Goal: Task Accomplishment & Management: Manage account settings

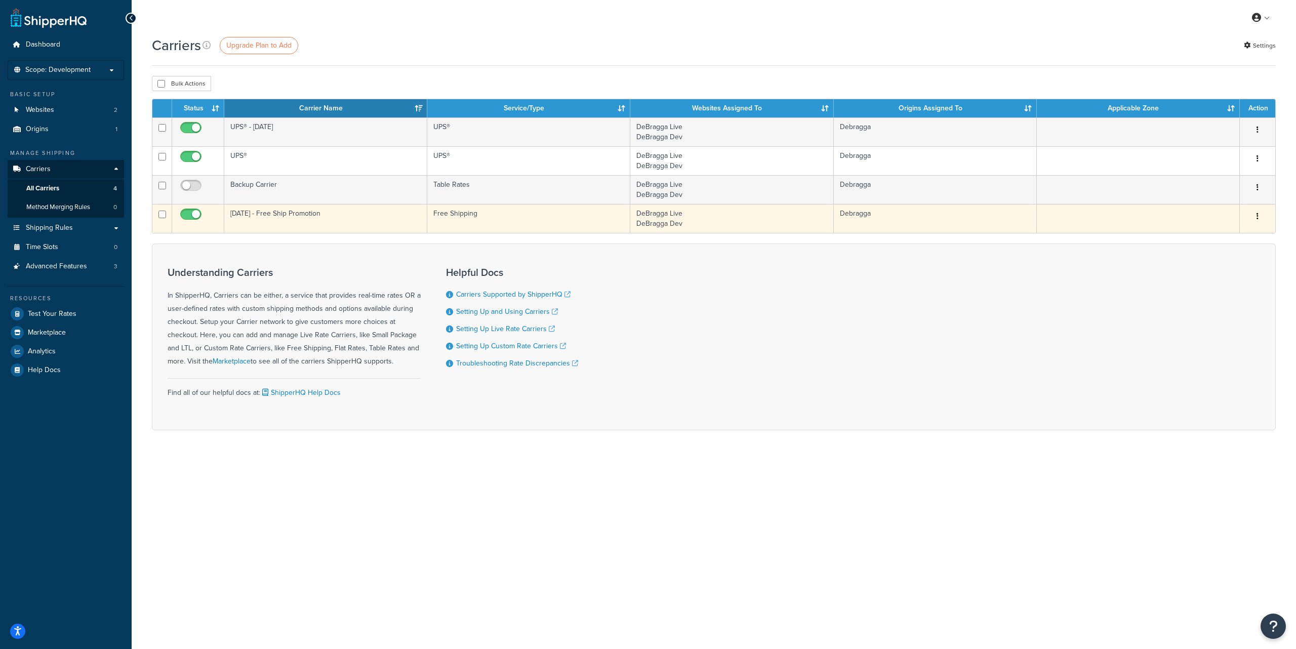
click at [1257, 217] on icon "button" at bounding box center [1257, 216] width 2 height 7
click at [1239, 230] on link "Edit" at bounding box center [1216, 237] width 80 height 21
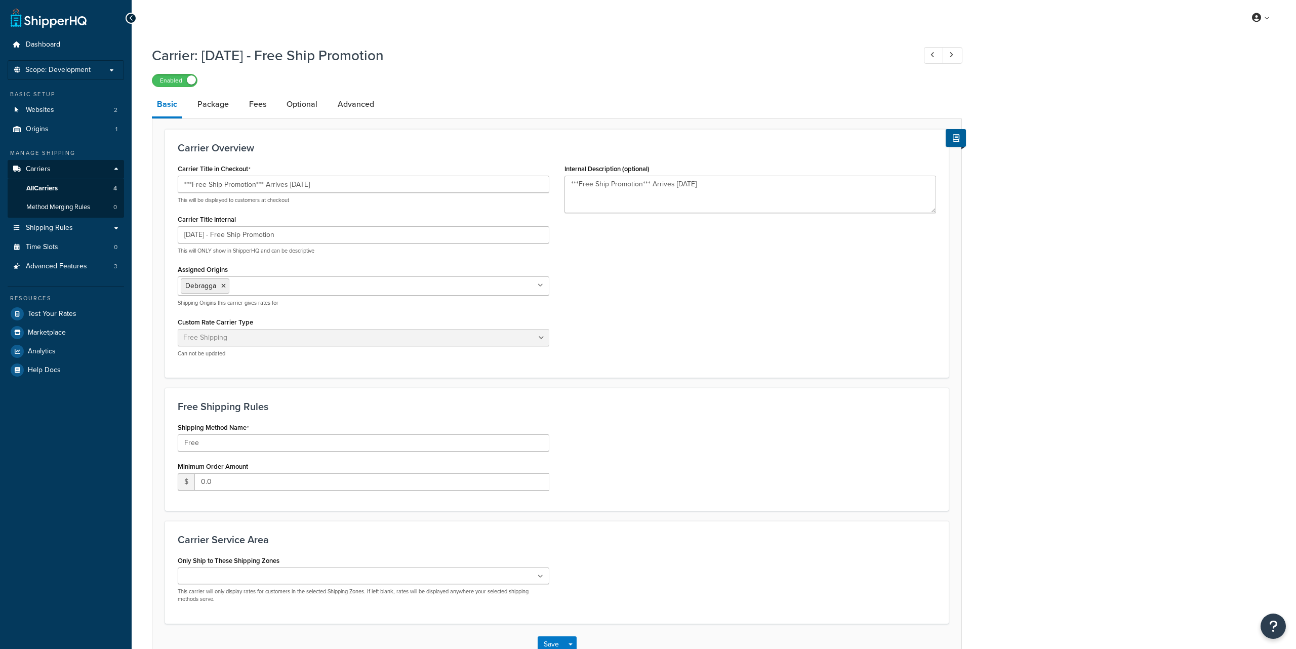
select select "free"
click at [206, 106] on link "Package" at bounding box center [213, 104] width 42 height 24
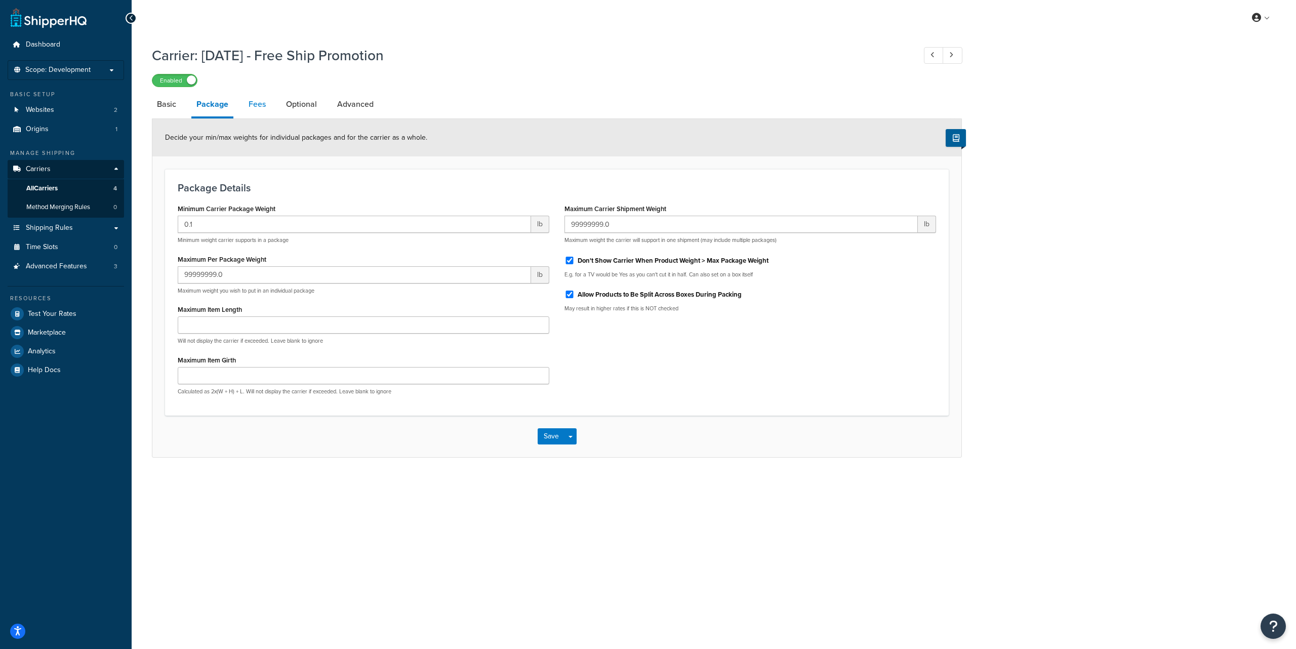
click at [257, 108] on link "Fees" at bounding box center [256, 104] width 27 height 24
select select "AFTER"
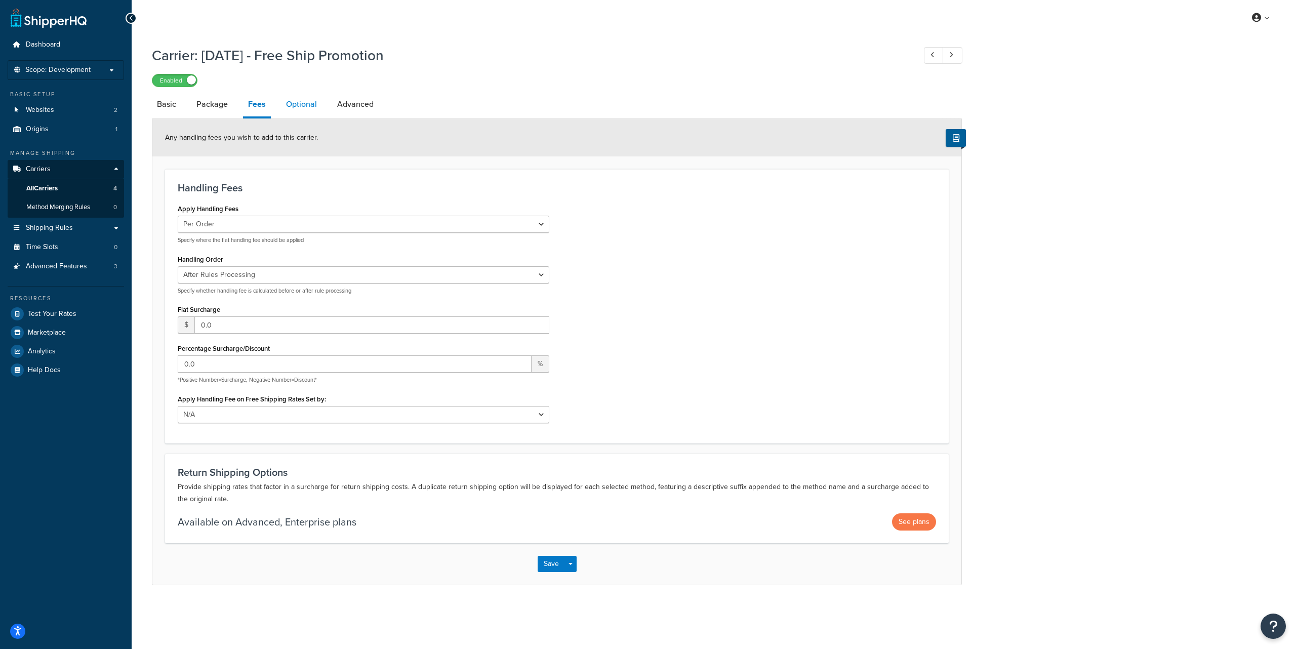
click at [299, 104] on link "Optional" at bounding box center [301, 104] width 41 height 24
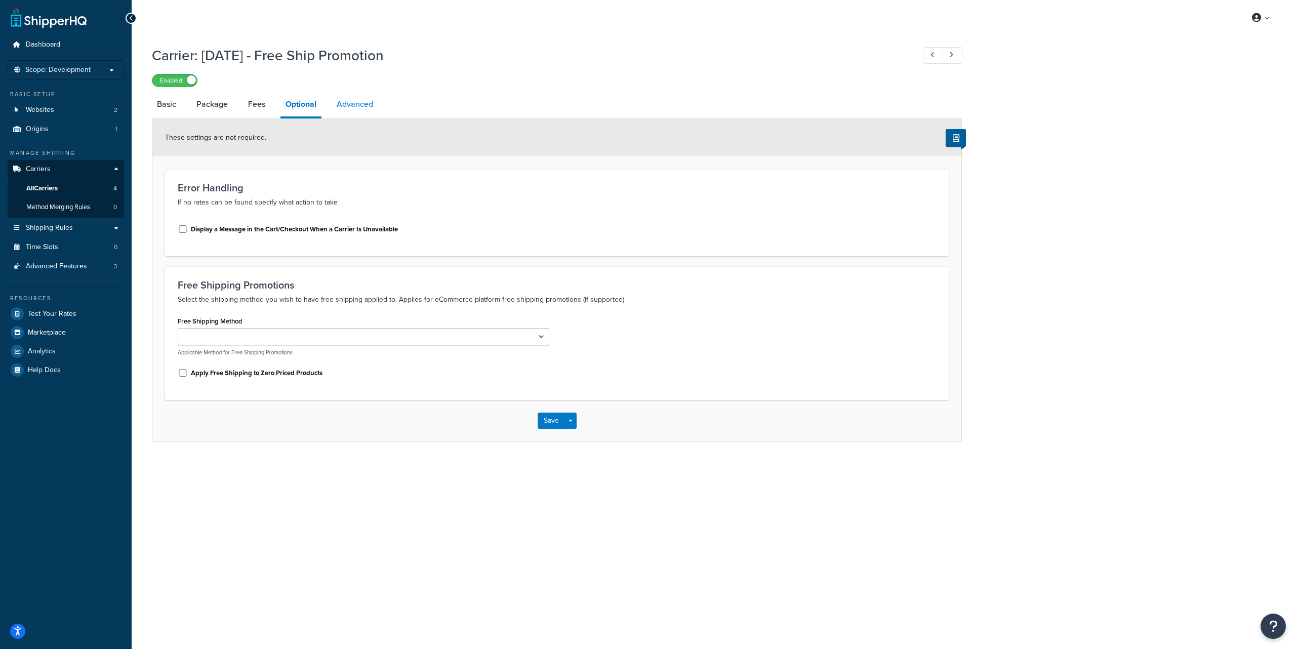
click at [336, 107] on link "Advanced" at bounding box center [355, 104] width 47 height 24
select select "false"
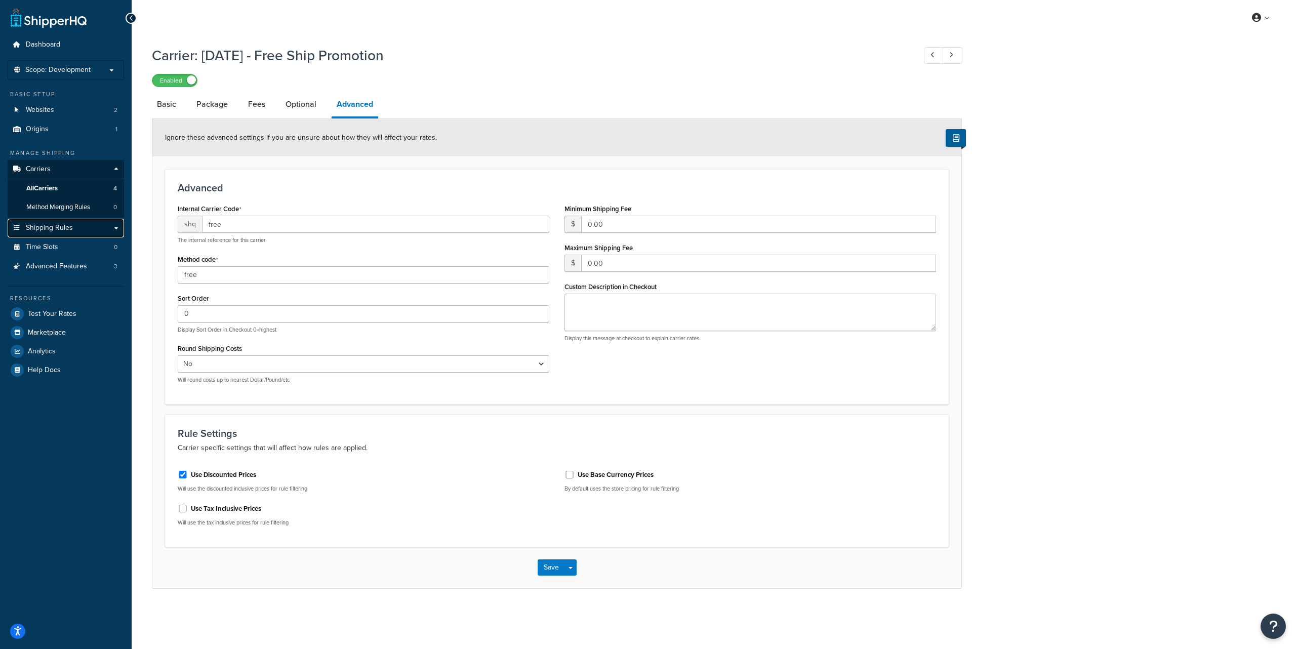
click at [66, 227] on span "Shipping Rules" at bounding box center [49, 228] width 47 height 9
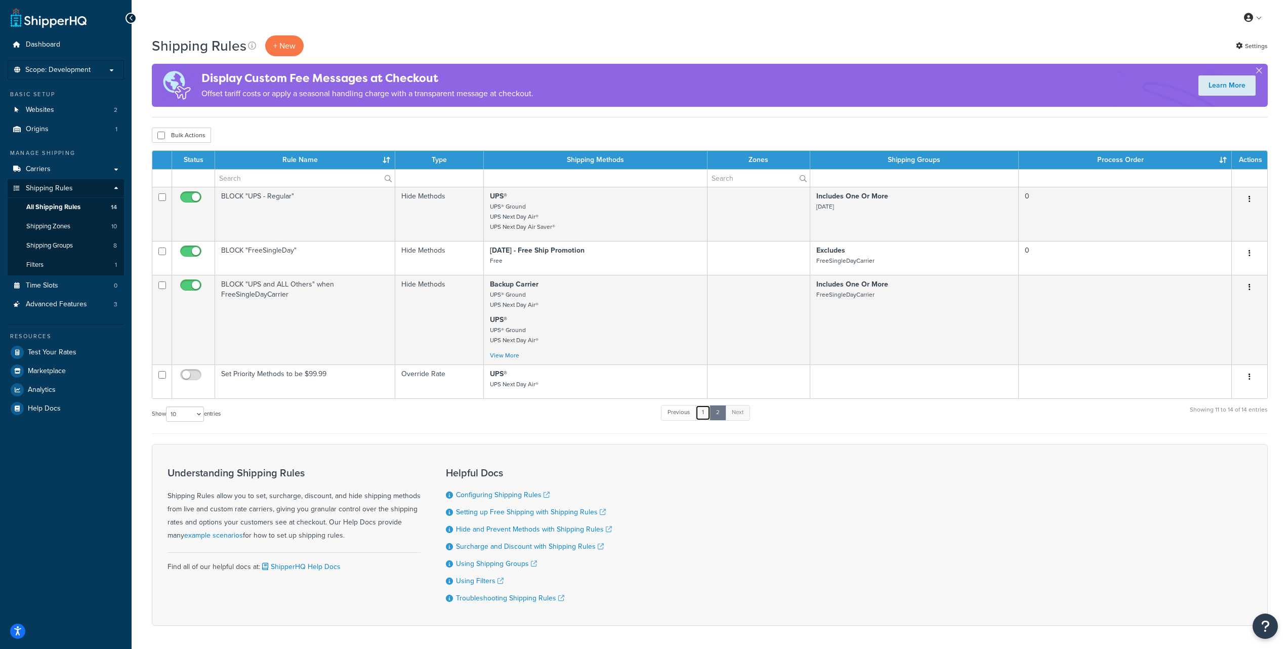
click at [705, 416] on link "1" at bounding box center [702, 412] width 15 height 15
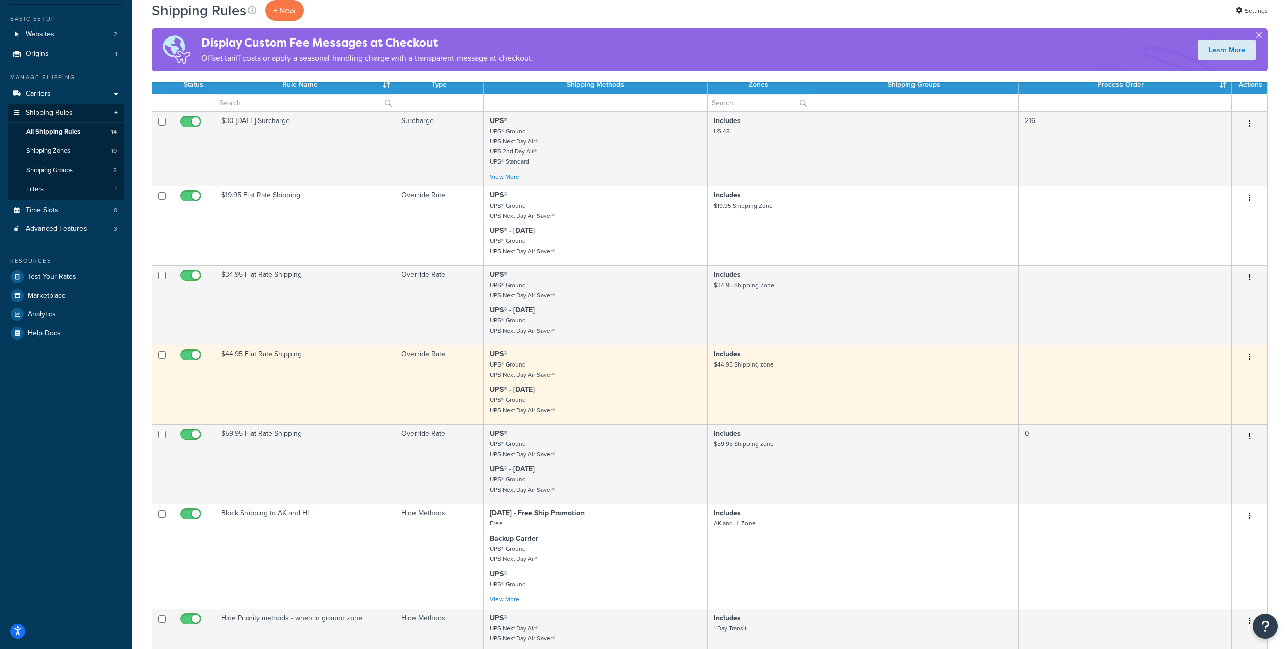
scroll to position [16, 0]
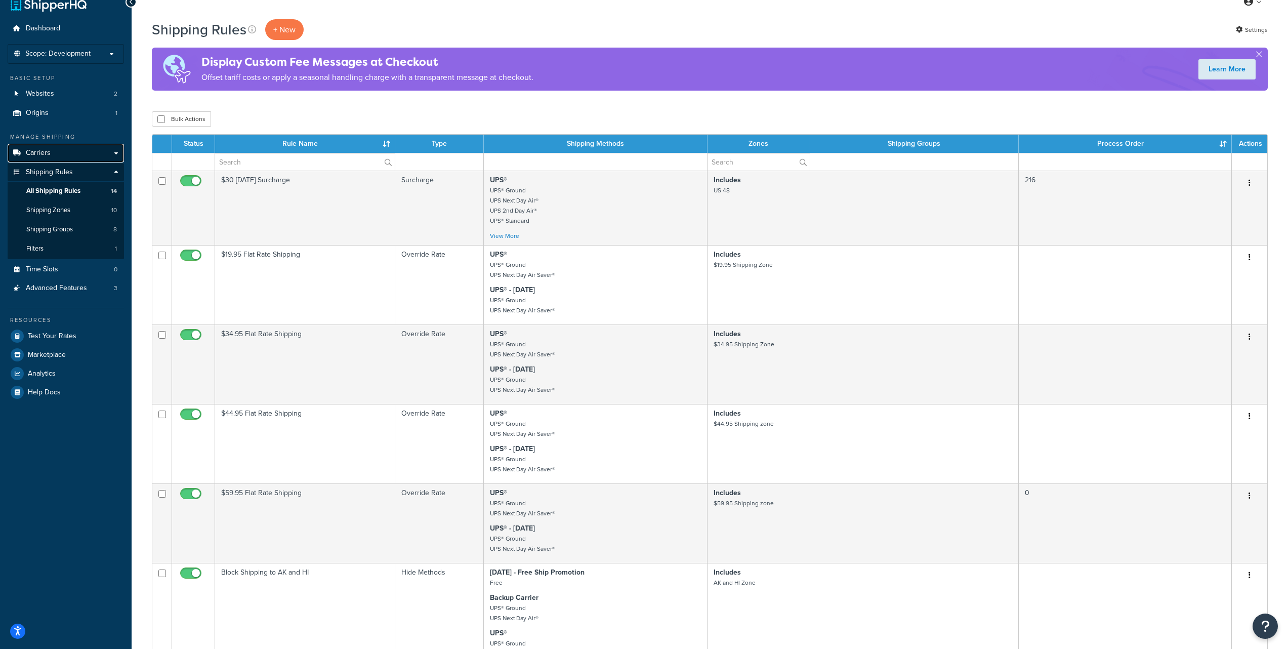
click at [53, 155] on link "Carriers" at bounding box center [66, 153] width 116 height 19
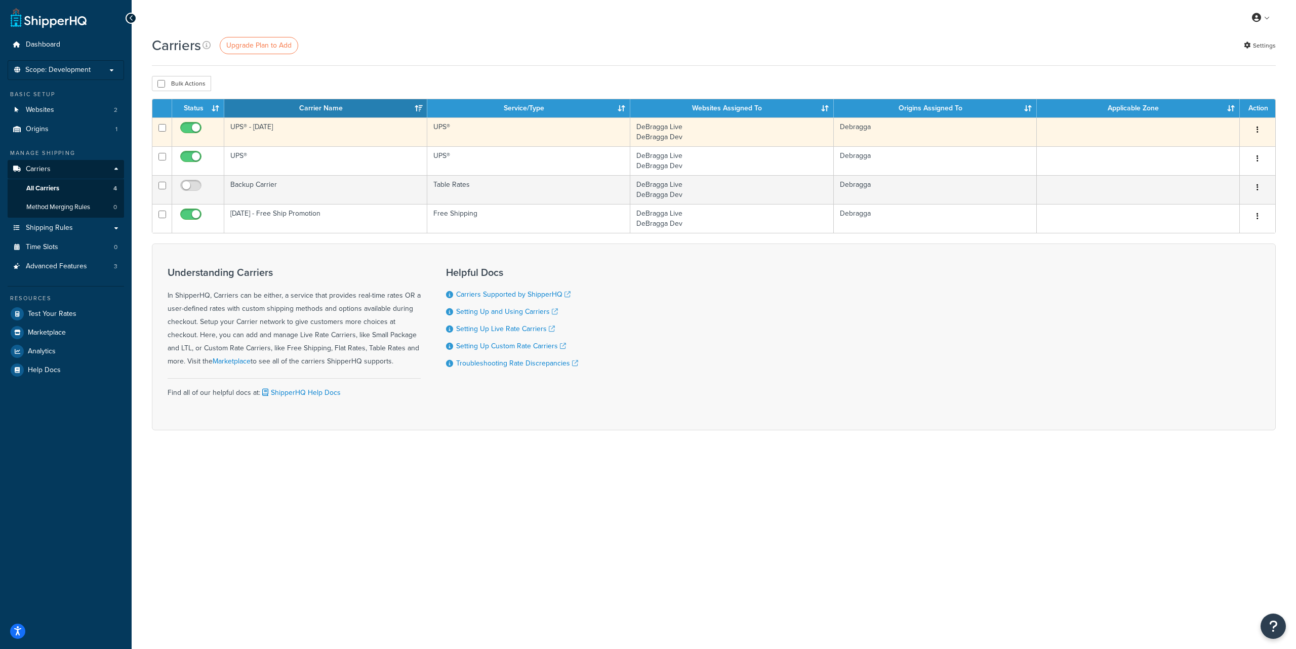
click at [1258, 131] on button "button" at bounding box center [1257, 130] width 14 height 16
click at [1225, 145] on link "Edit" at bounding box center [1216, 150] width 80 height 21
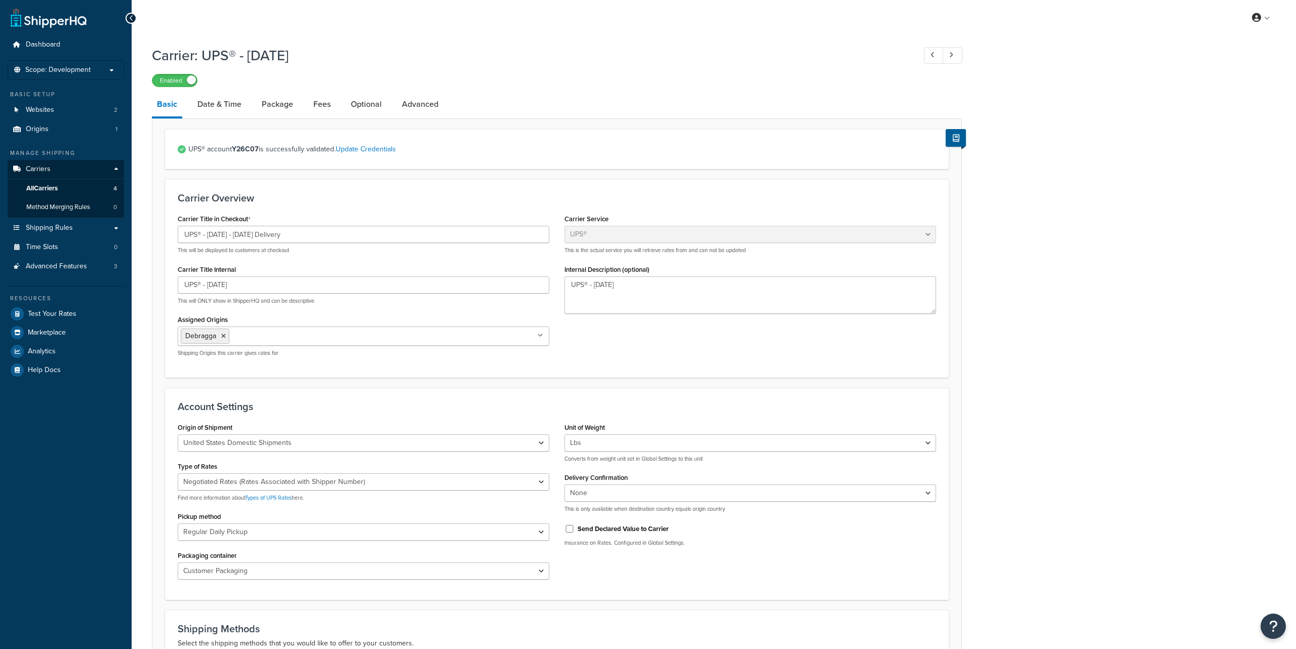
select select "ups"
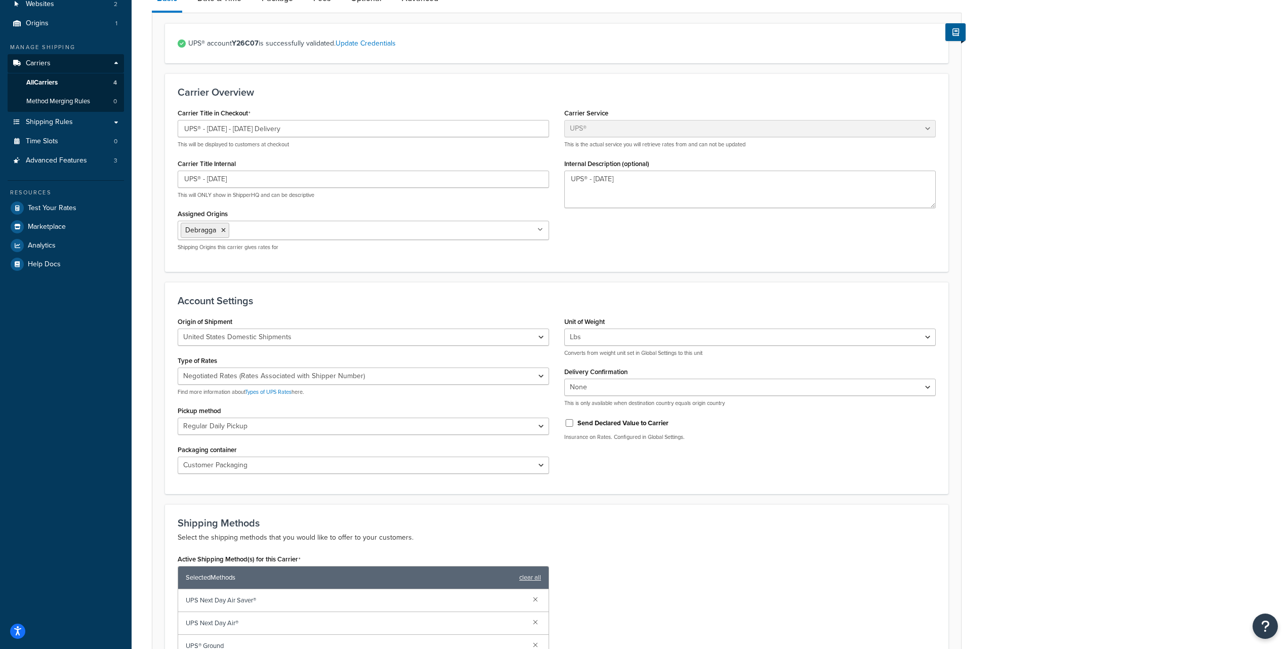
scroll to position [23, 0]
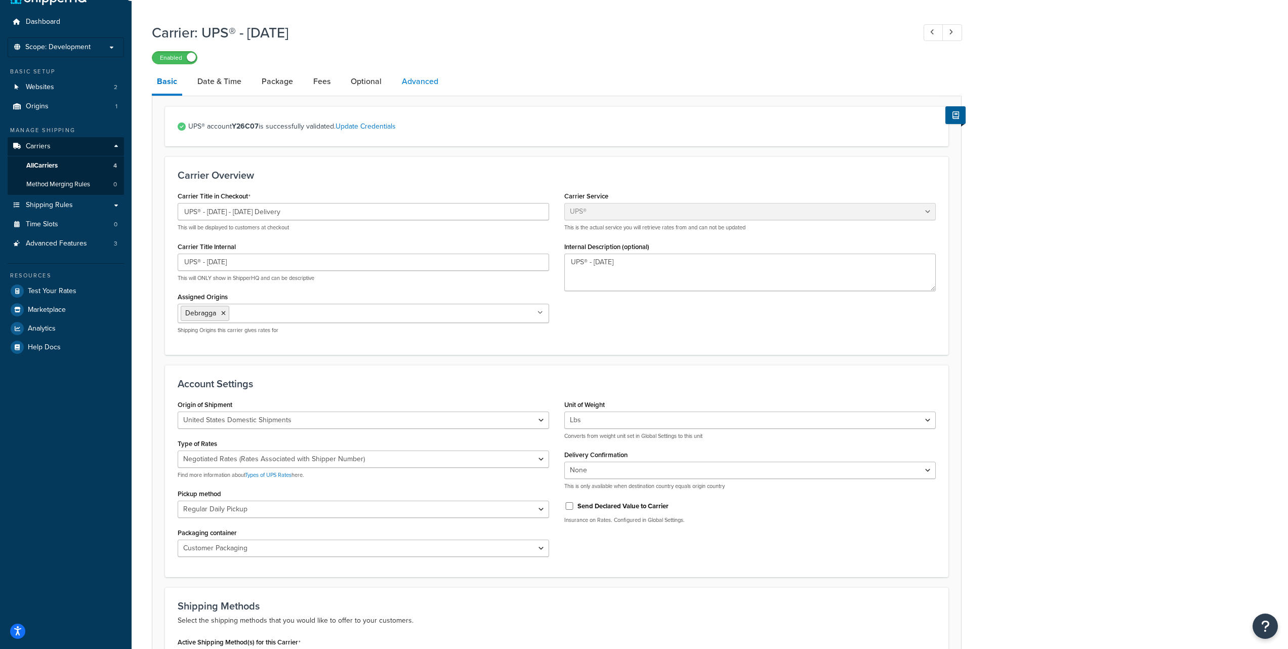
click at [415, 84] on link "Advanced" at bounding box center [420, 81] width 47 height 24
select select "false"
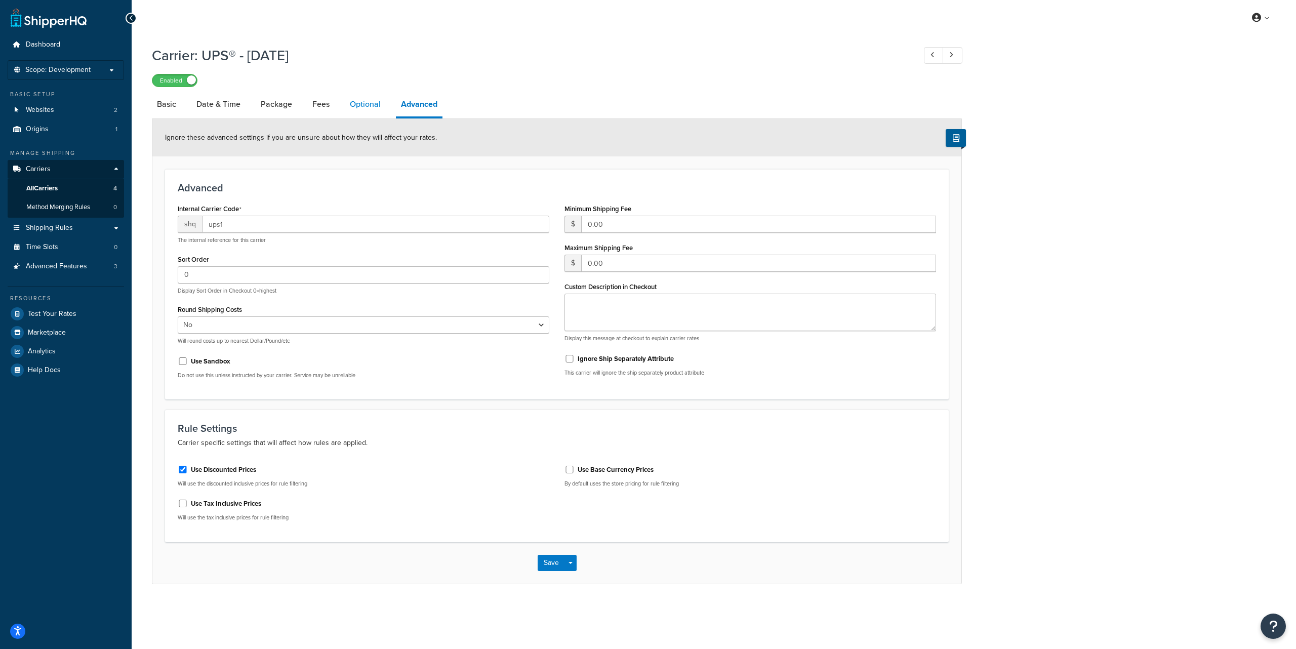
click at [363, 104] on link "Optional" at bounding box center [365, 104] width 41 height 24
select select "165710"
select select "business"
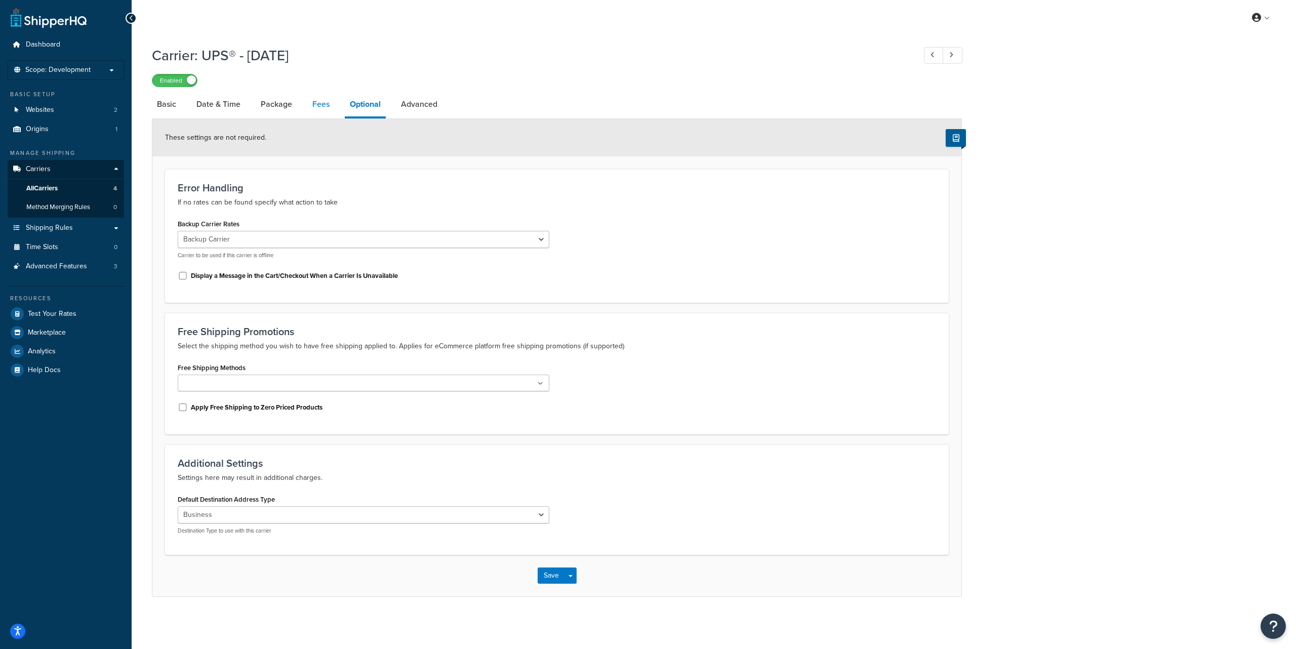
click at [318, 108] on link "Fees" at bounding box center [320, 104] width 27 height 24
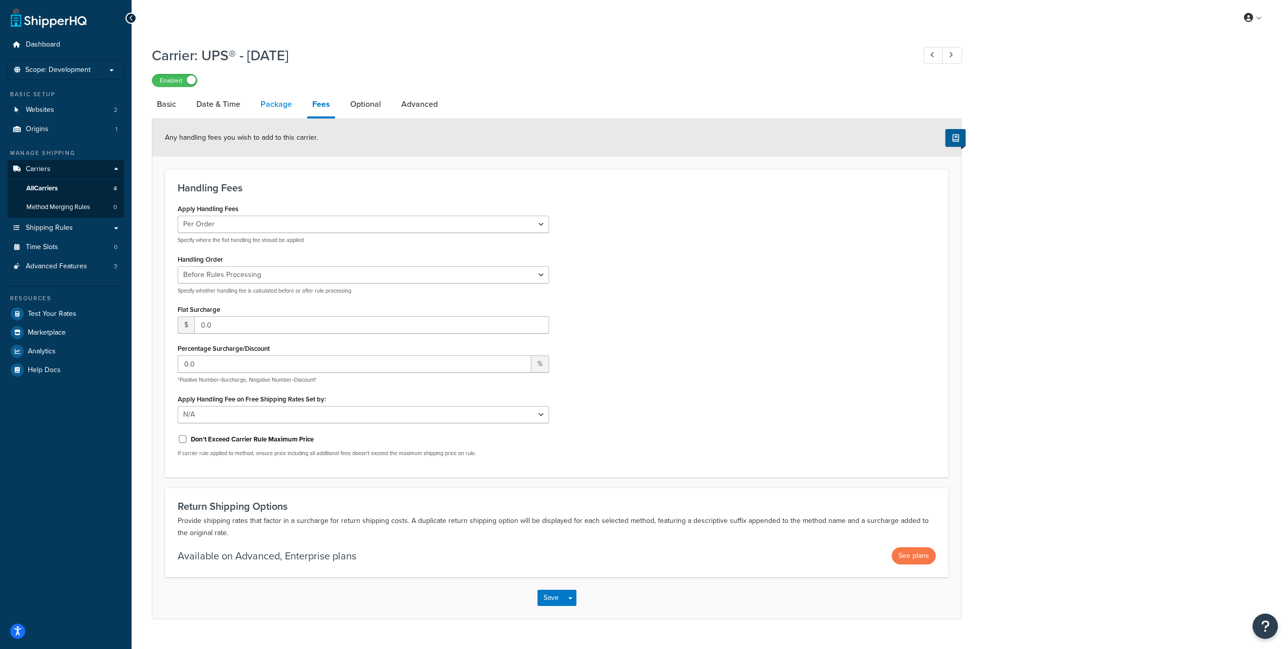
click at [285, 105] on link "Package" at bounding box center [277, 104] width 42 height 24
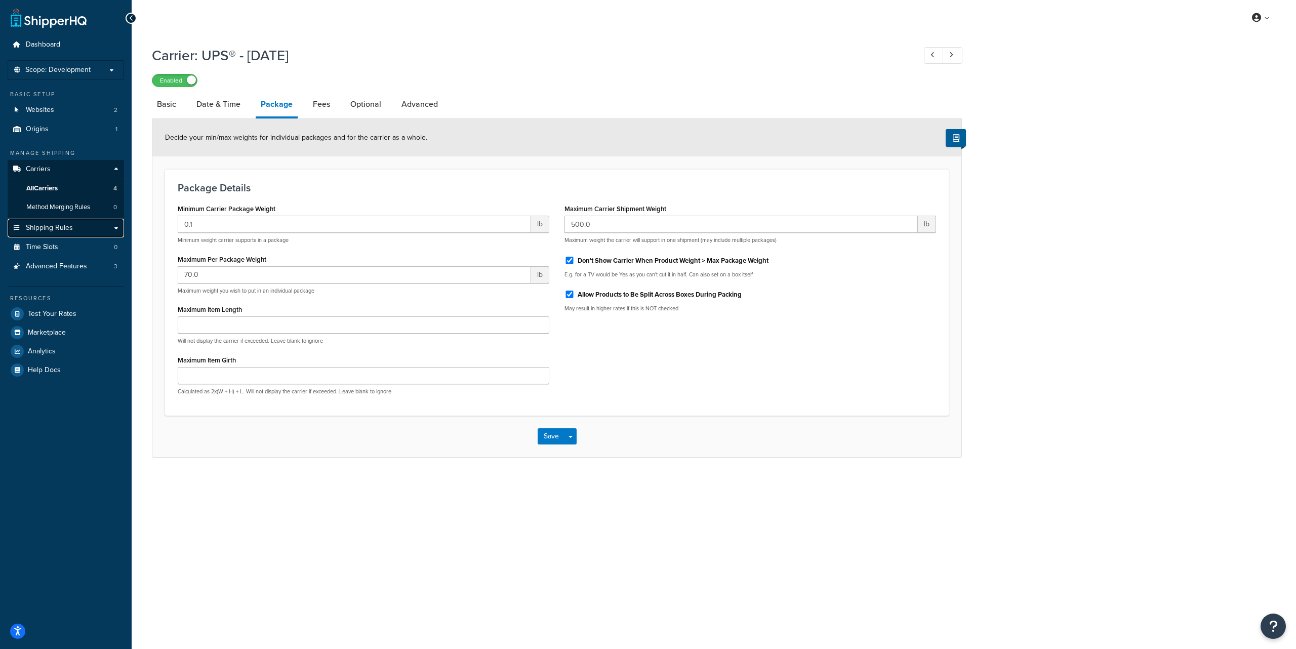
click at [64, 226] on span "Shipping Rules" at bounding box center [49, 228] width 47 height 9
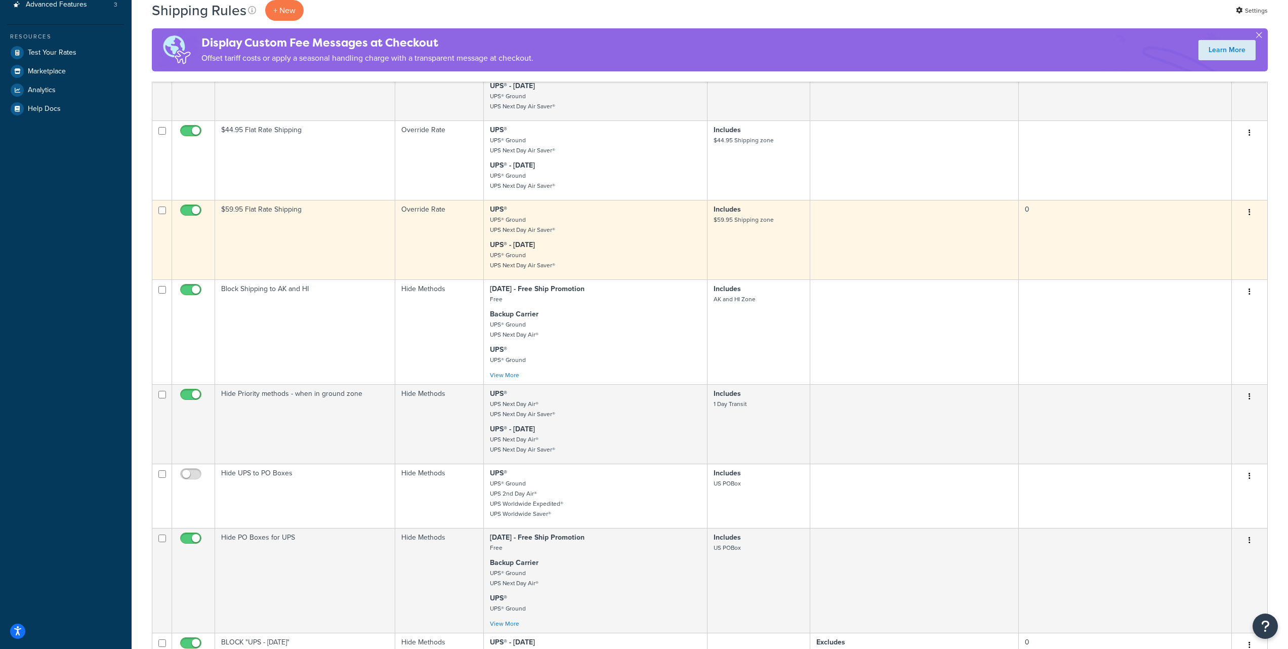
scroll to position [303, 0]
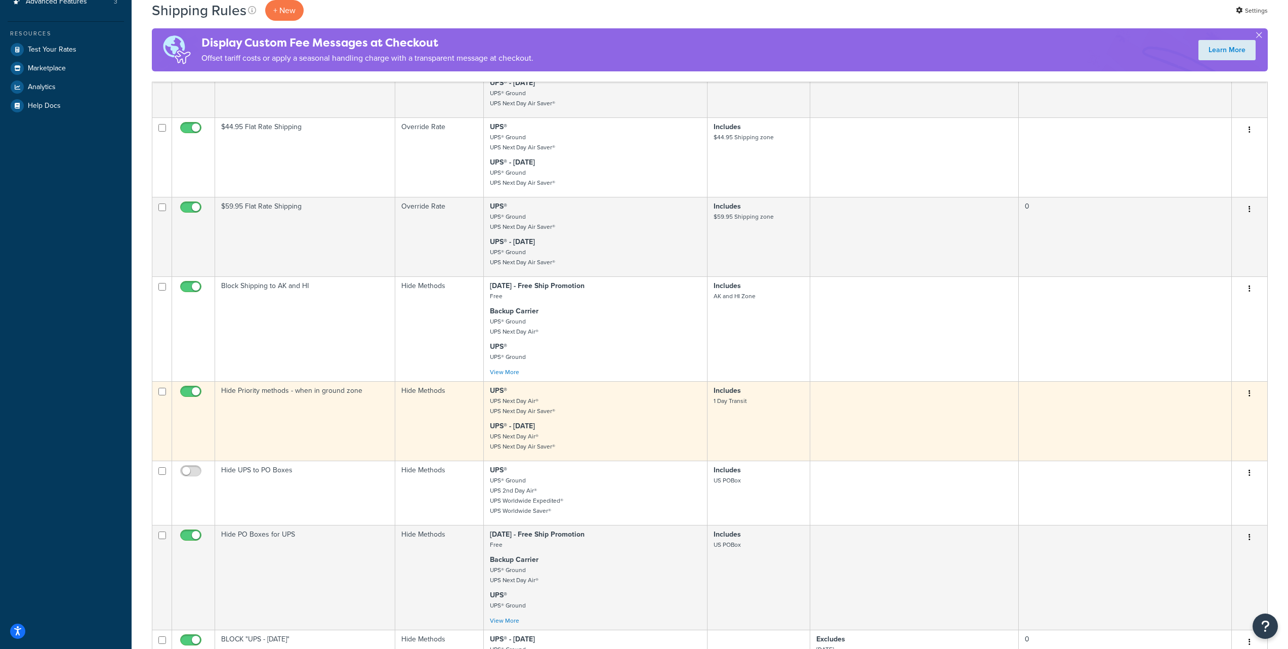
click at [1249, 394] on icon "button" at bounding box center [1250, 393] width 2 height 7
click at [1218, 413] on link "Edit" at bounding box center [1216, 412] width 80 height 21
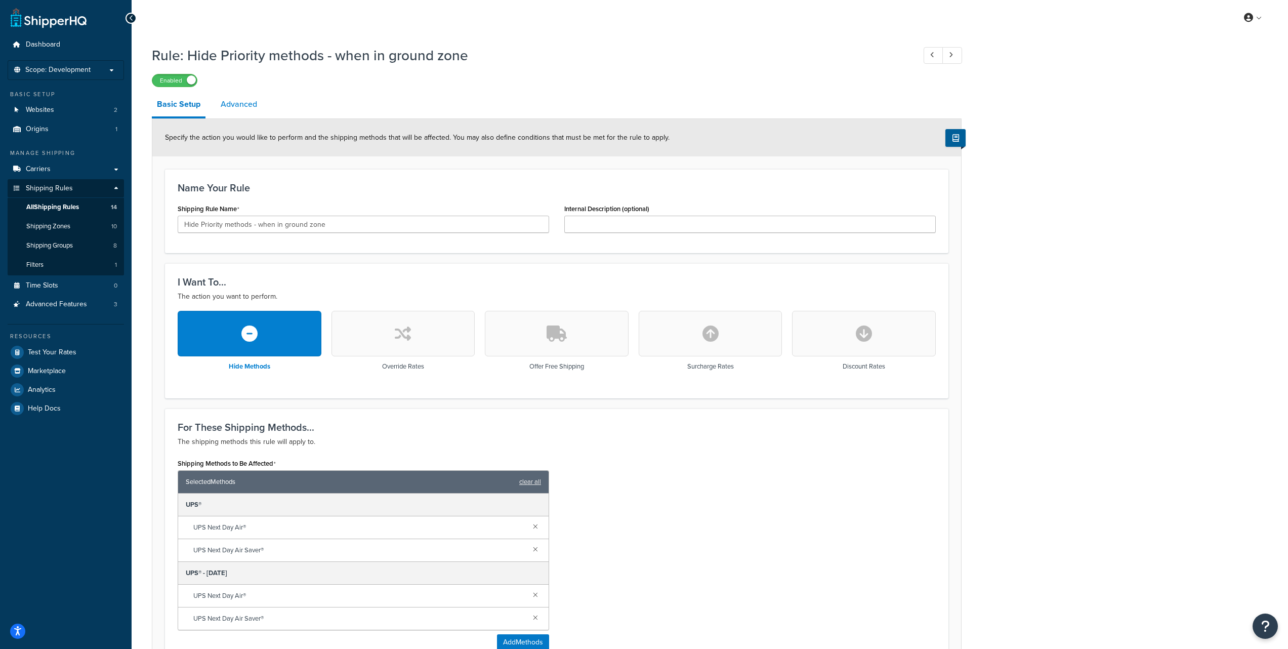
click at [222, 107] on link "Advanced" at bounding box center [239, 104] width 47 height 24
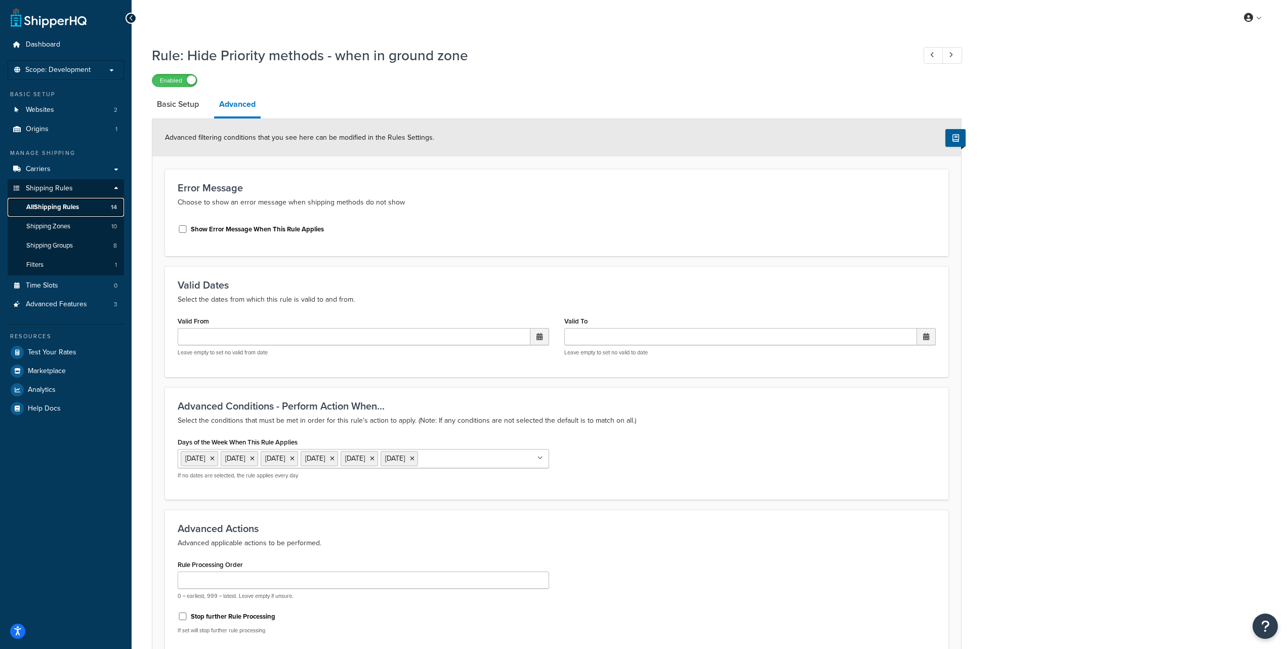
click at [50, 210] on span "All Shipping Rules" at bounding box center [52, 207] width 53 height 9
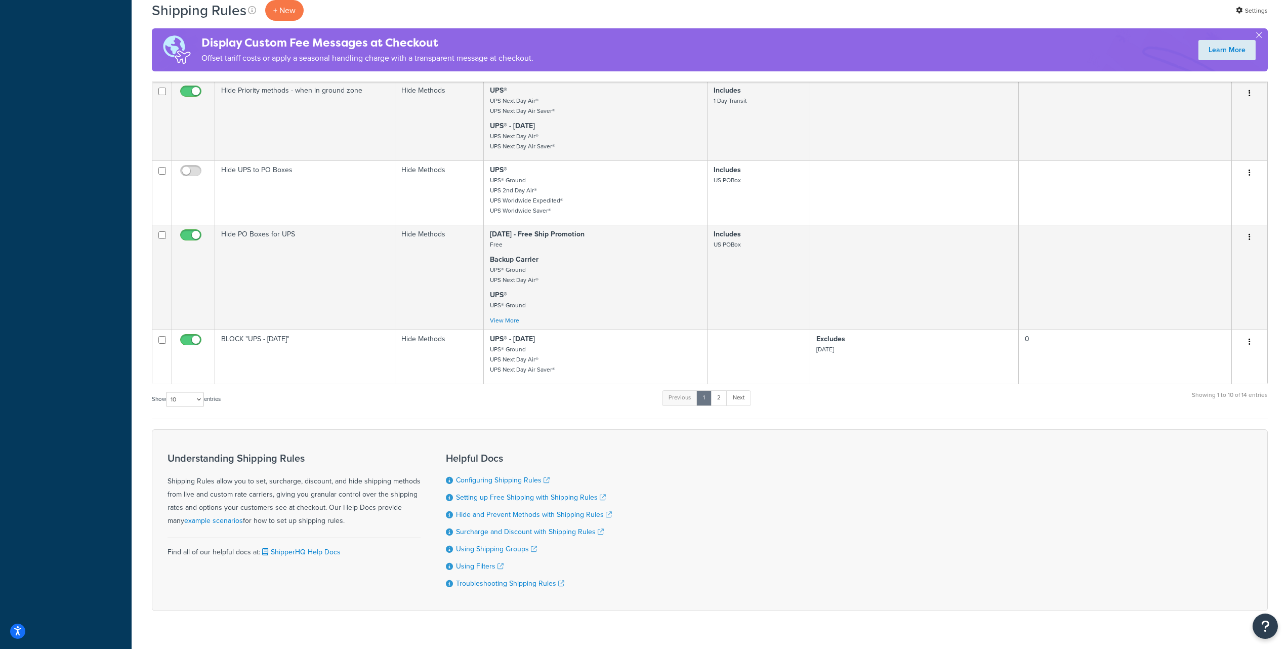
scroll to position [338, 0]
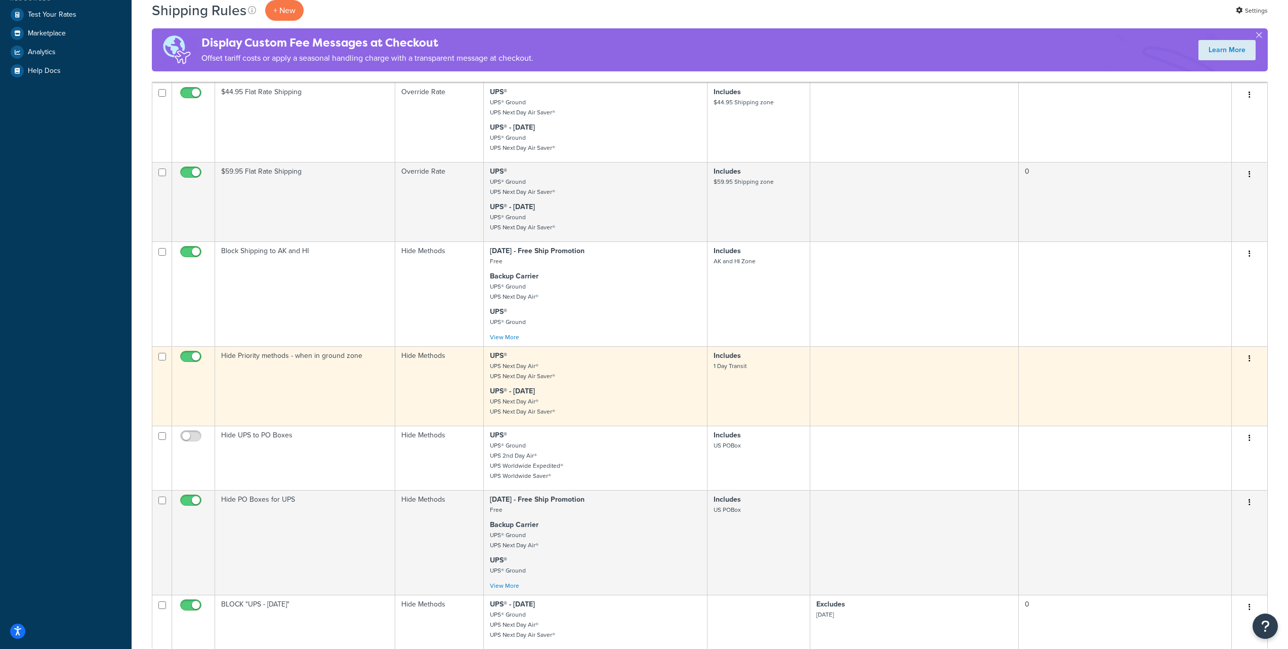
click at [610, 378] on p "UPS® UPS Next Day Air® UPS Next Day Air Saver®" at bounding box center [595, 366] width 211 height 30
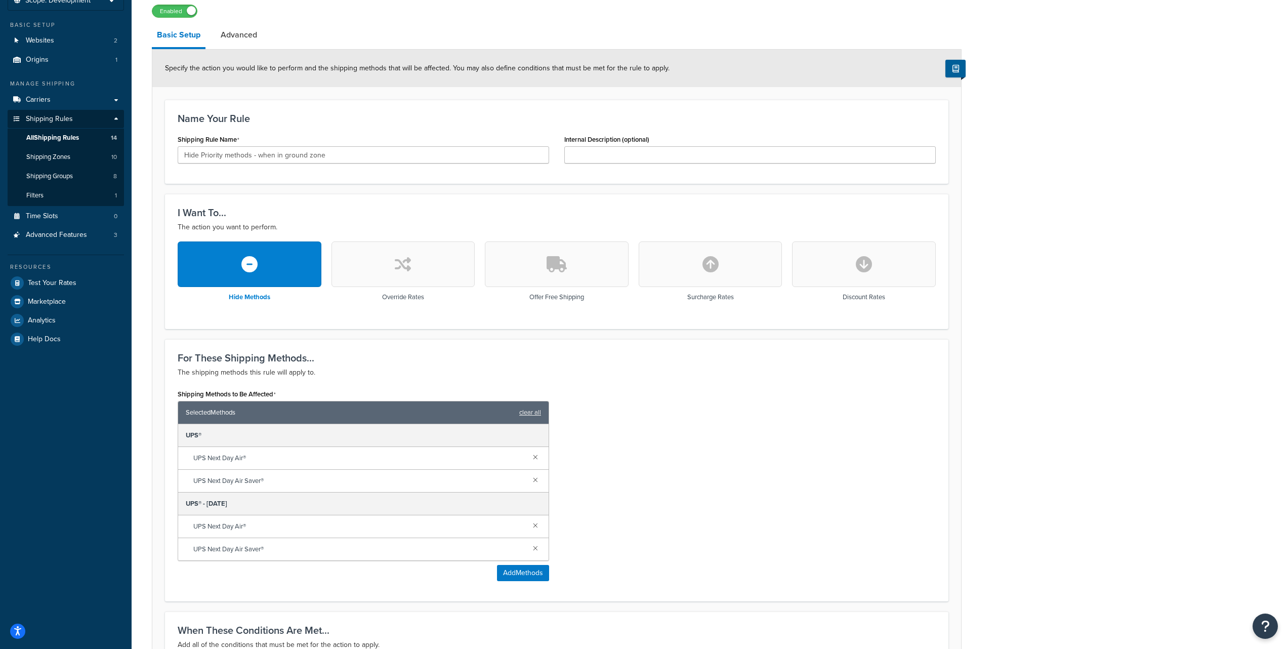
scroll to position [1, 0]
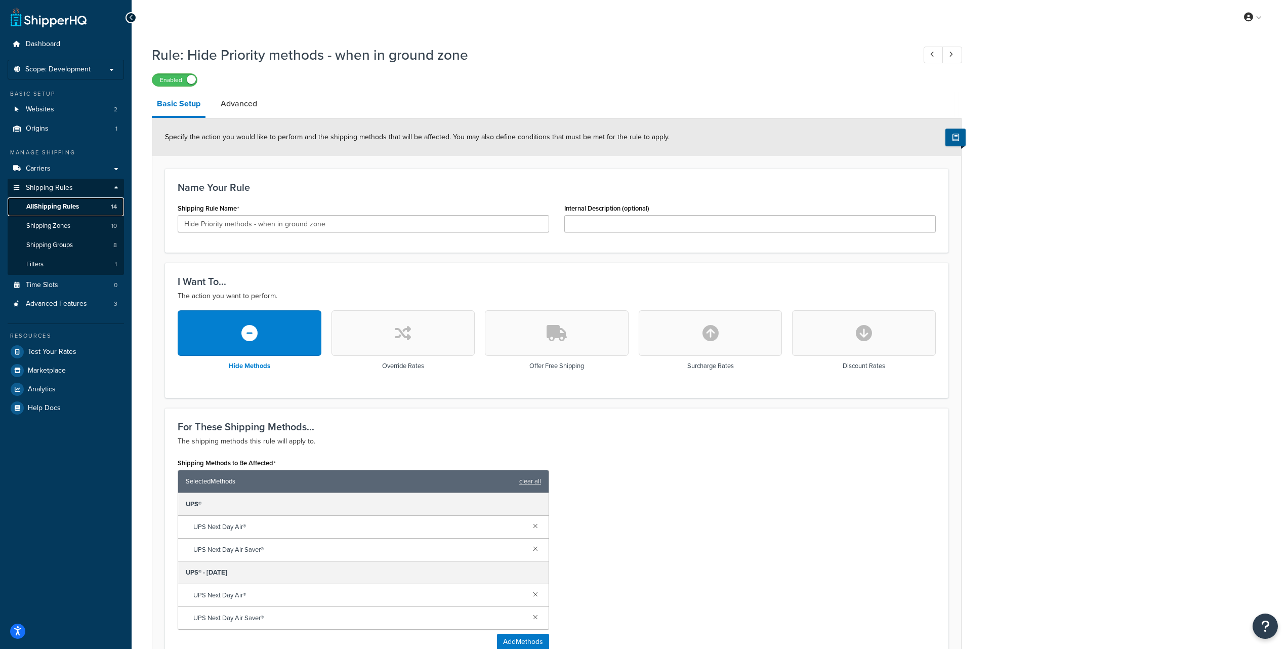
click at [71, 203] on span "All Shipping Rules" at bounding box center [52, 206] width 53 height 9
